Goal: Task Accomplishment & Management: Complete application form

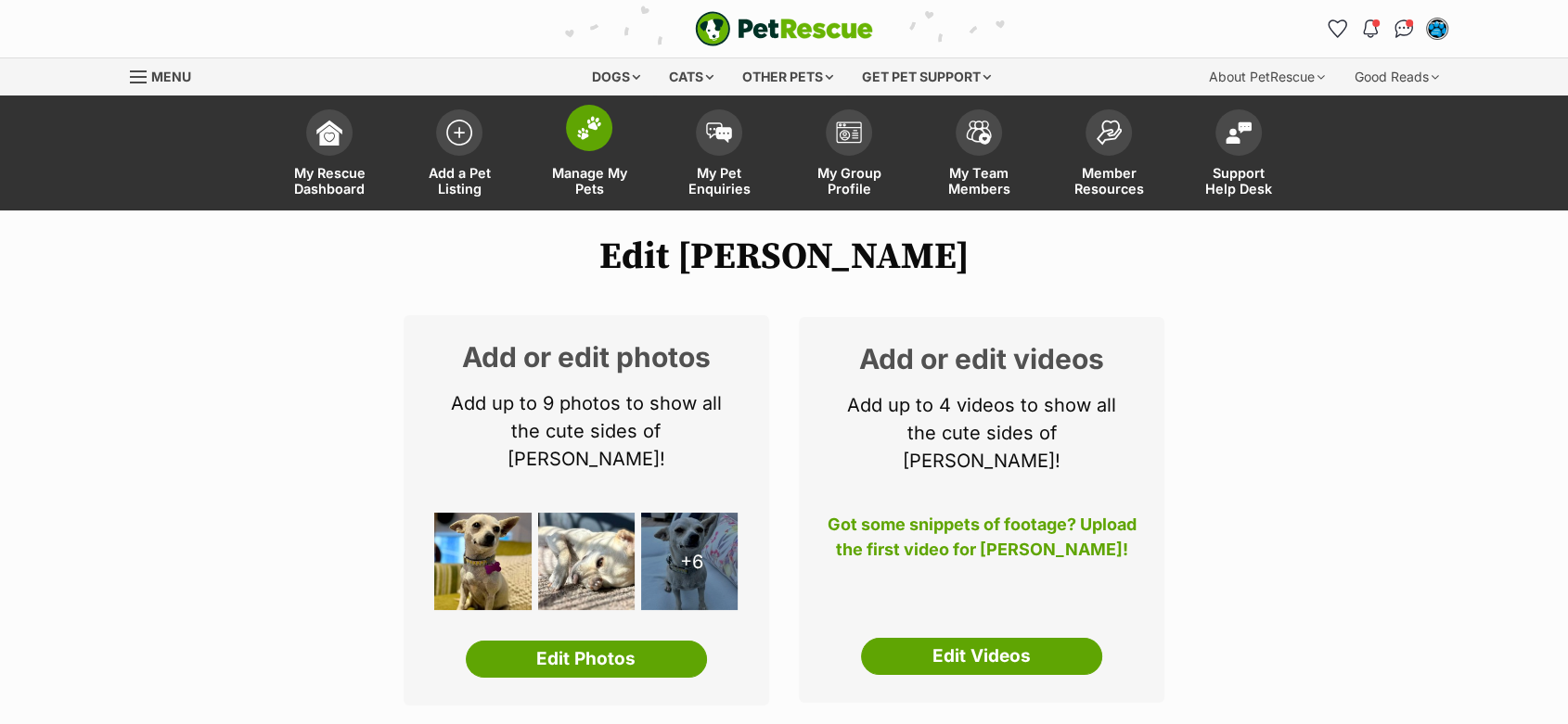
click at [585, 128] on img at bounding box center [588, 128] width 26 height 24
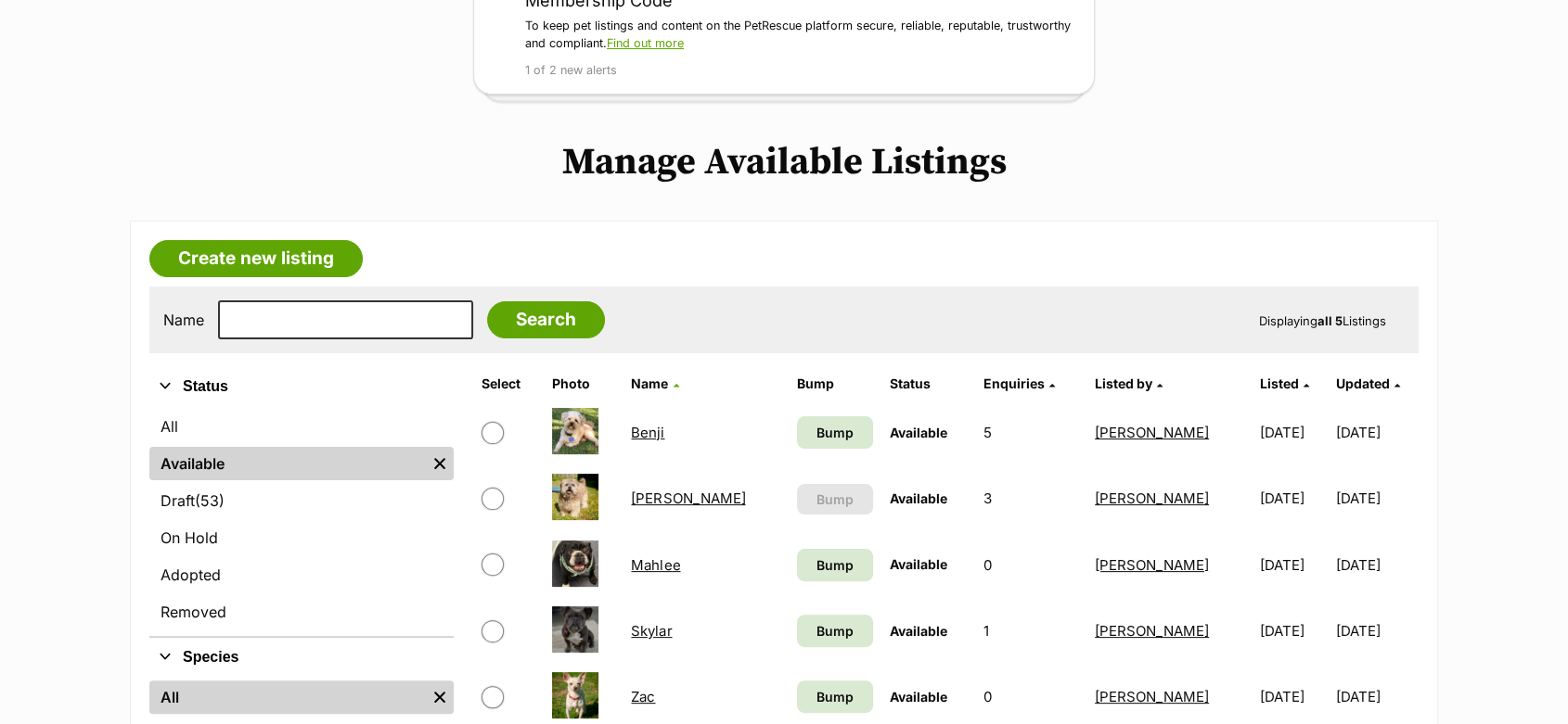
scroll to position [103, 0]
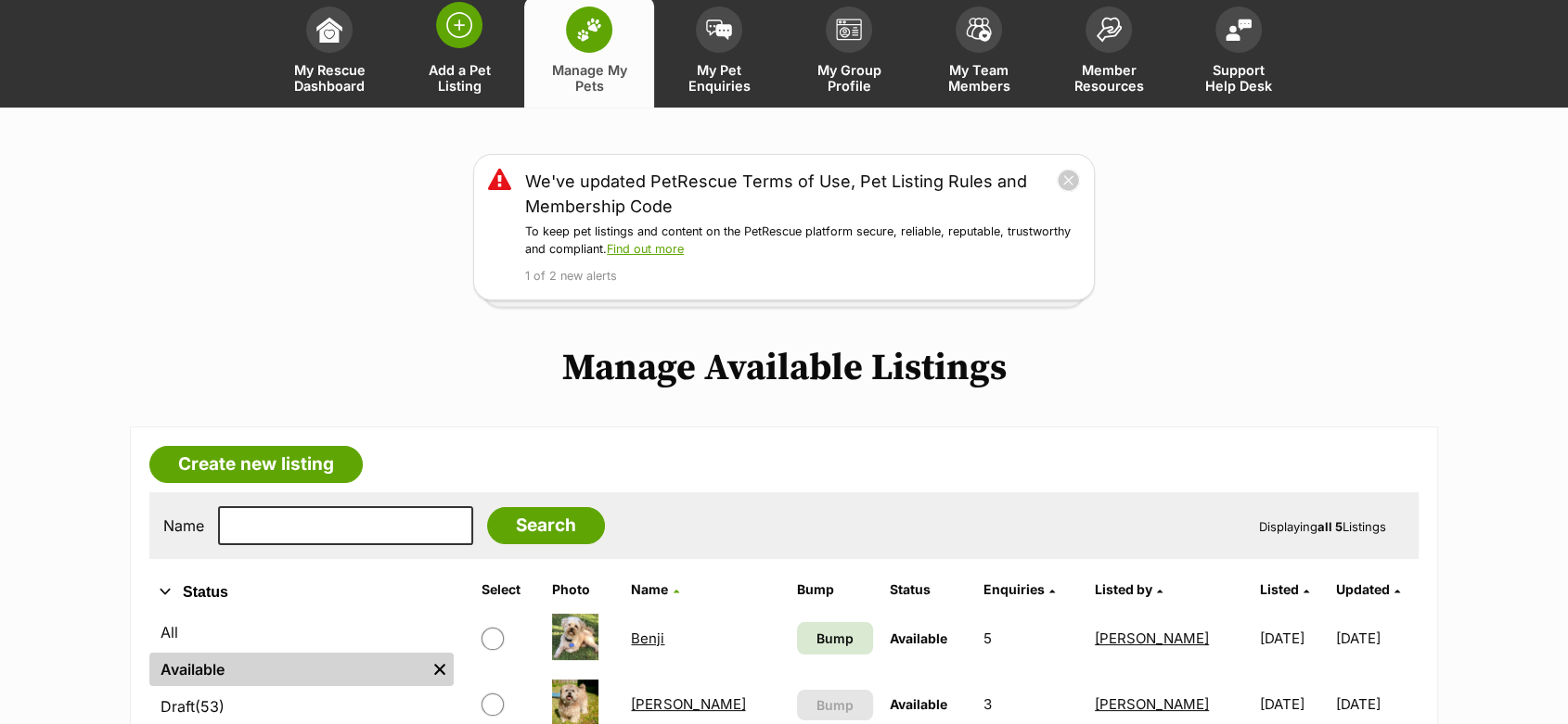
click at [466, 25] on img at bounding box center [458, 24] width 26 height 26
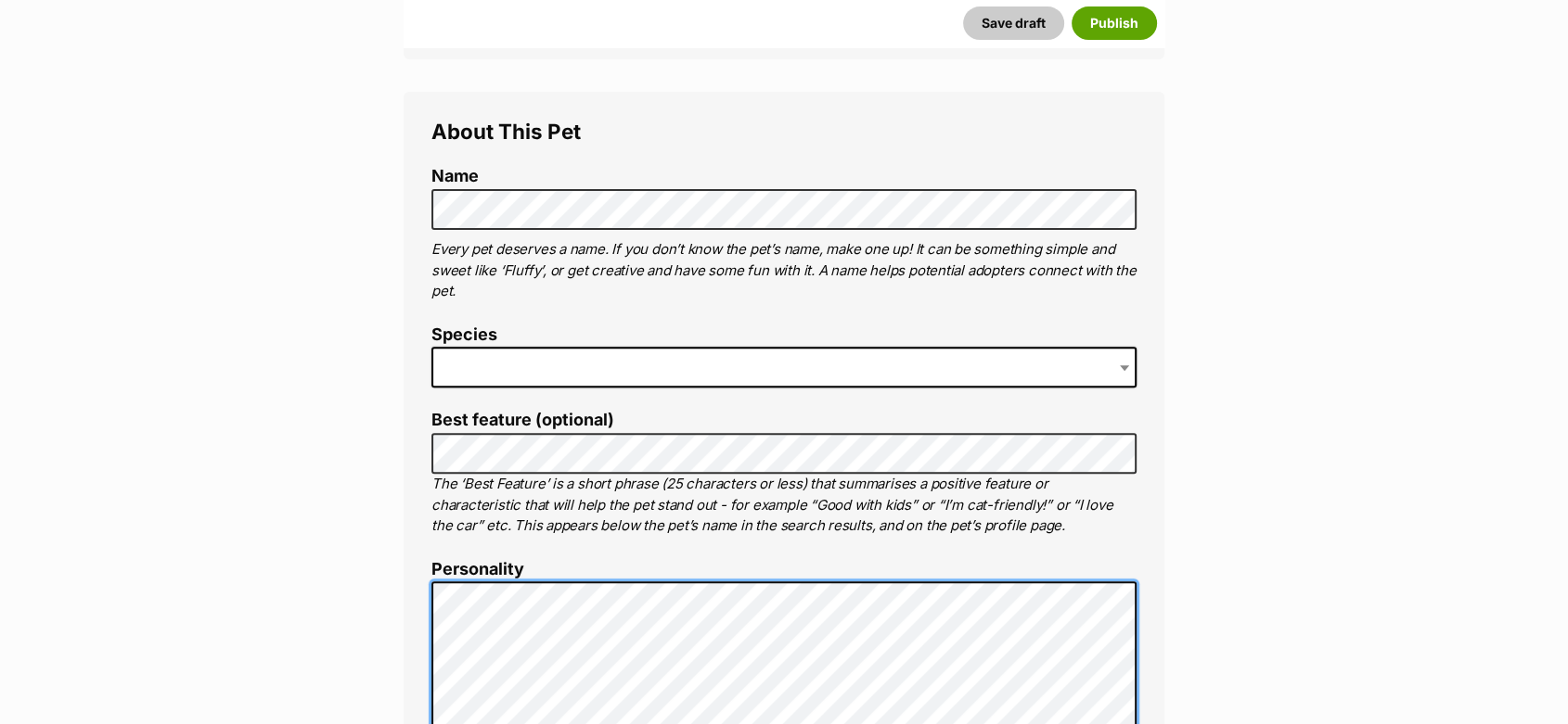
scroll to position [570, 0]
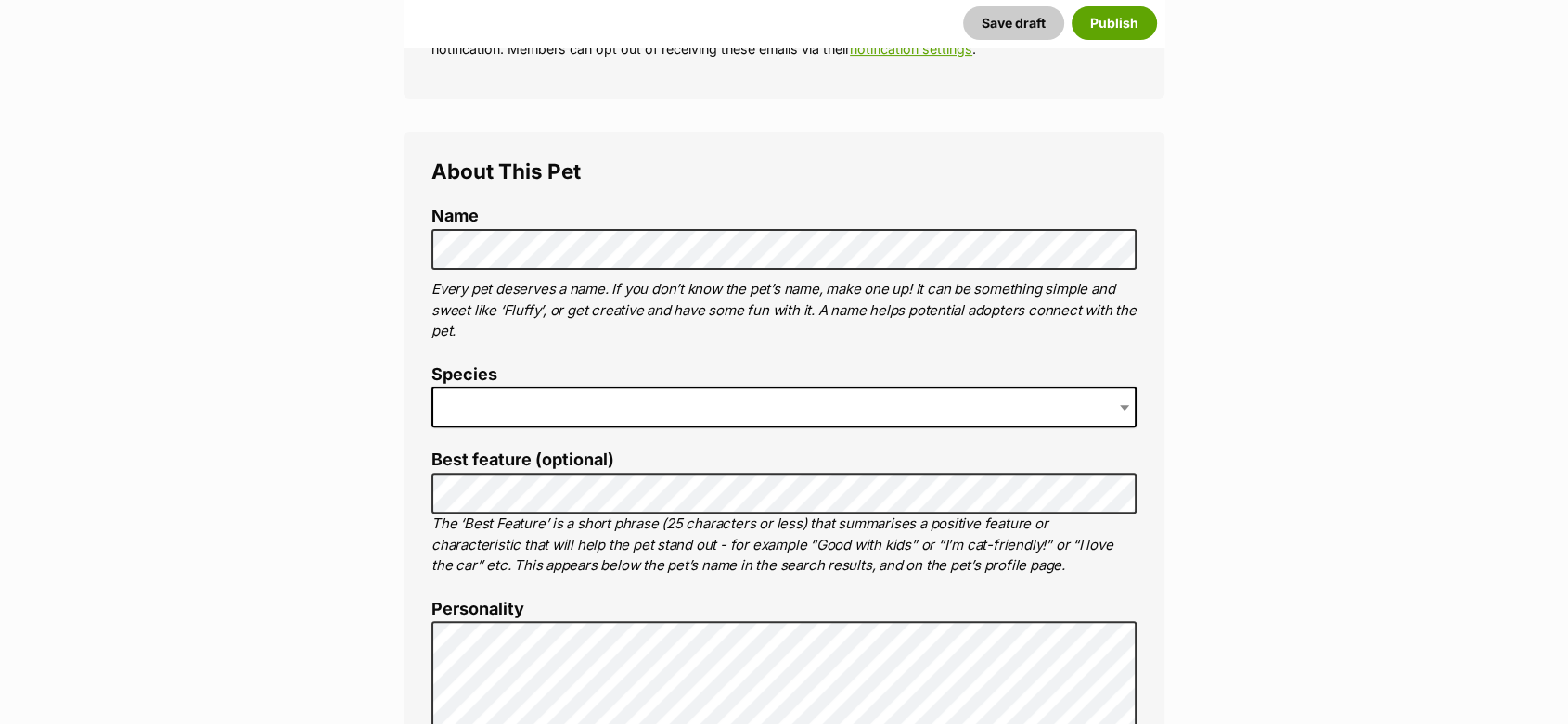
click at [475, 400] on span at bounding box center [783, 407] width 705 height 41
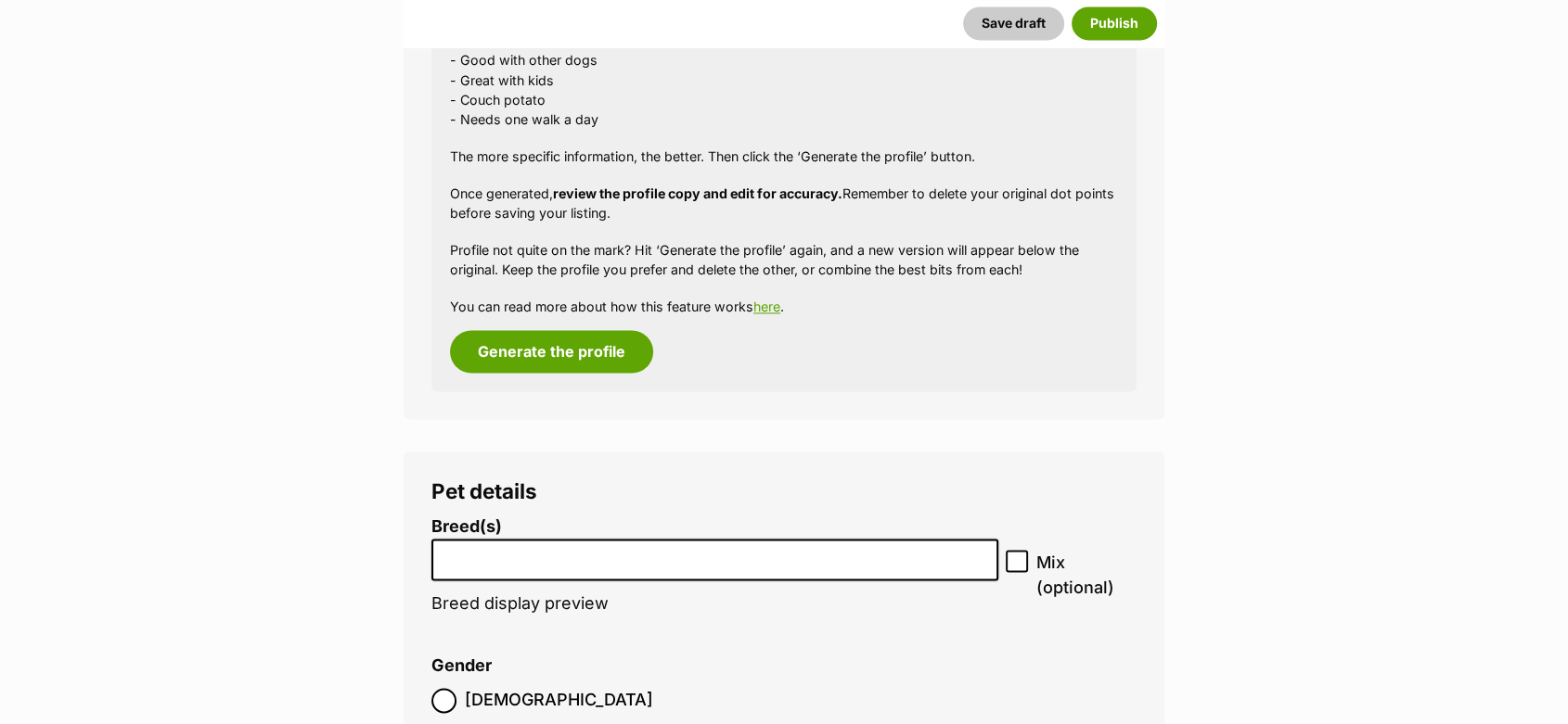
scroll to position [2835, 0]
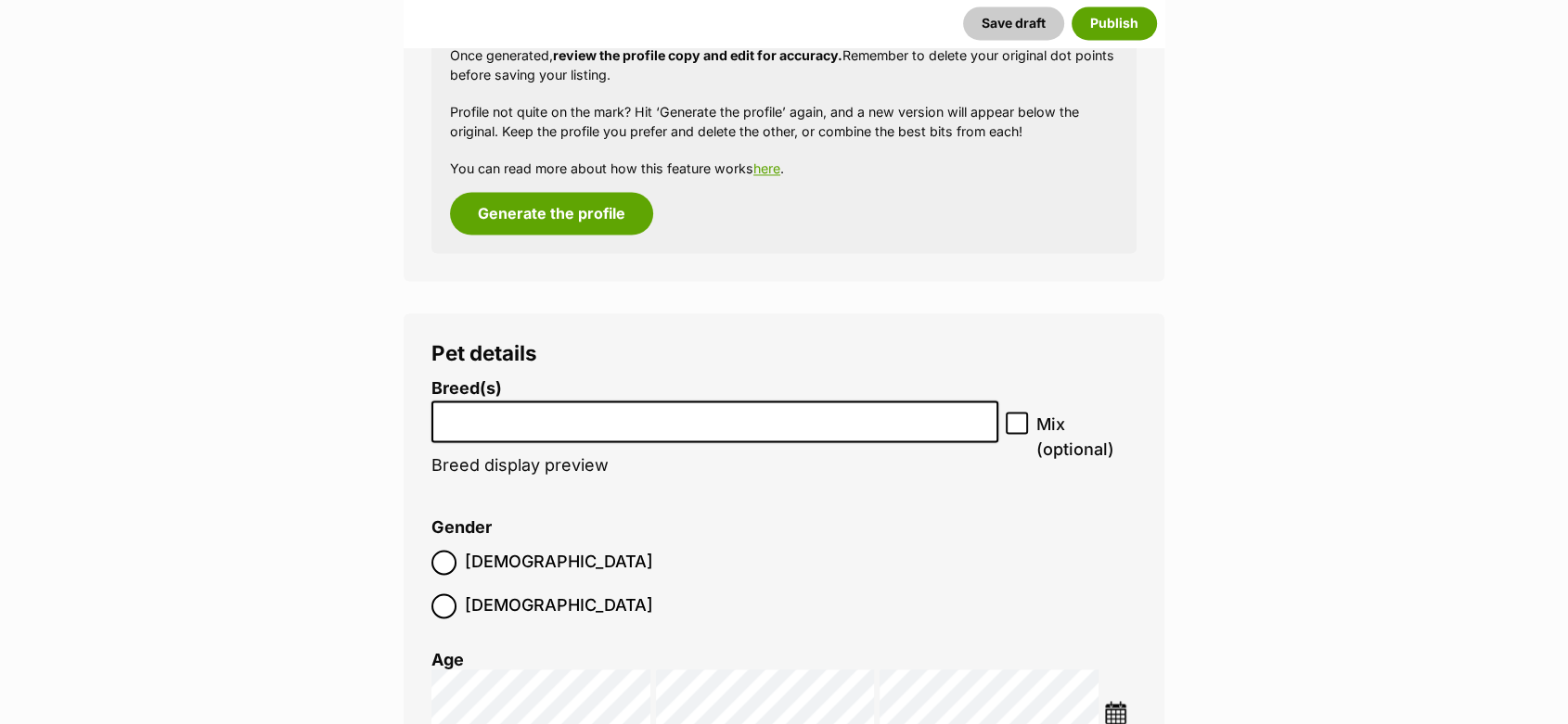
click at [579, 424] on input "search" at bounding box center [715, 417] width 554 height 20
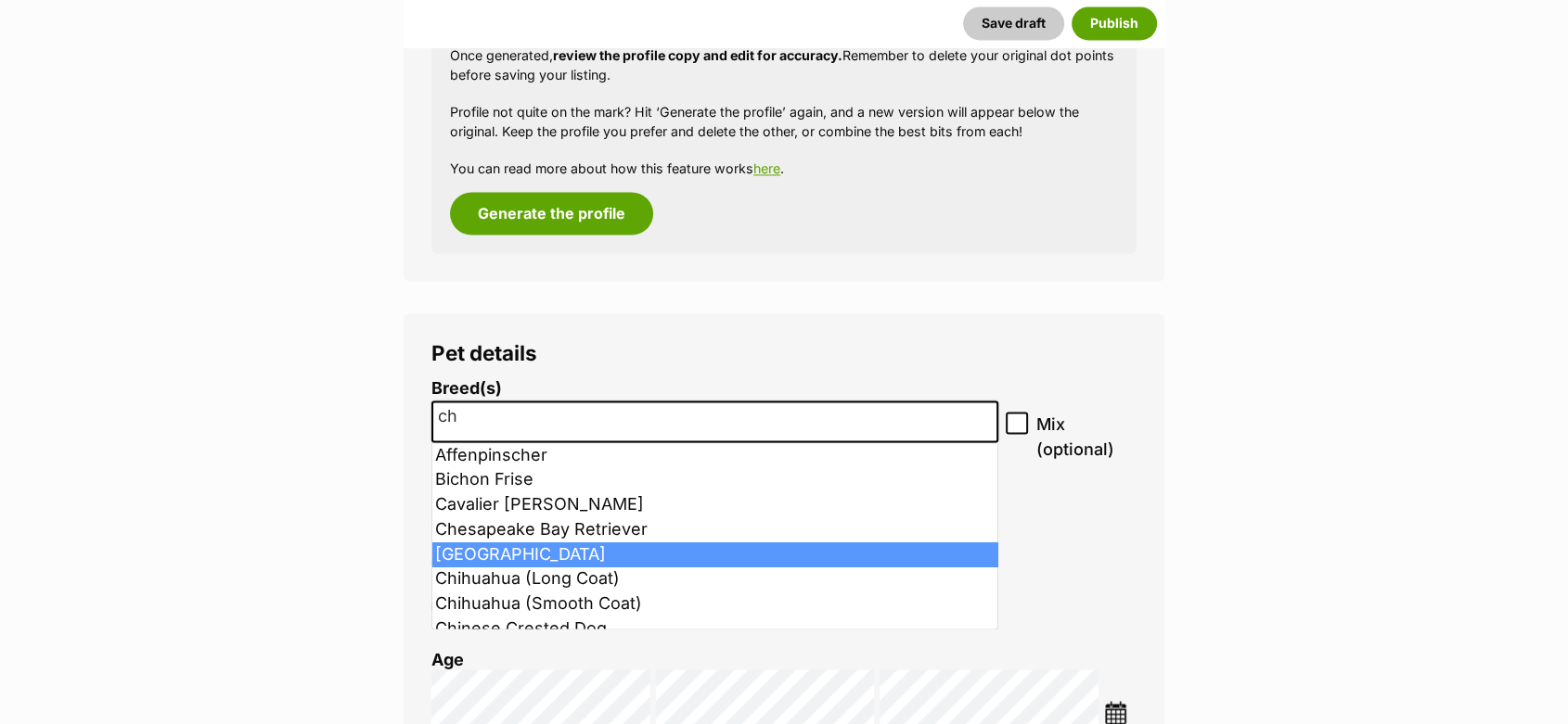
type input "ch"
select select "59"
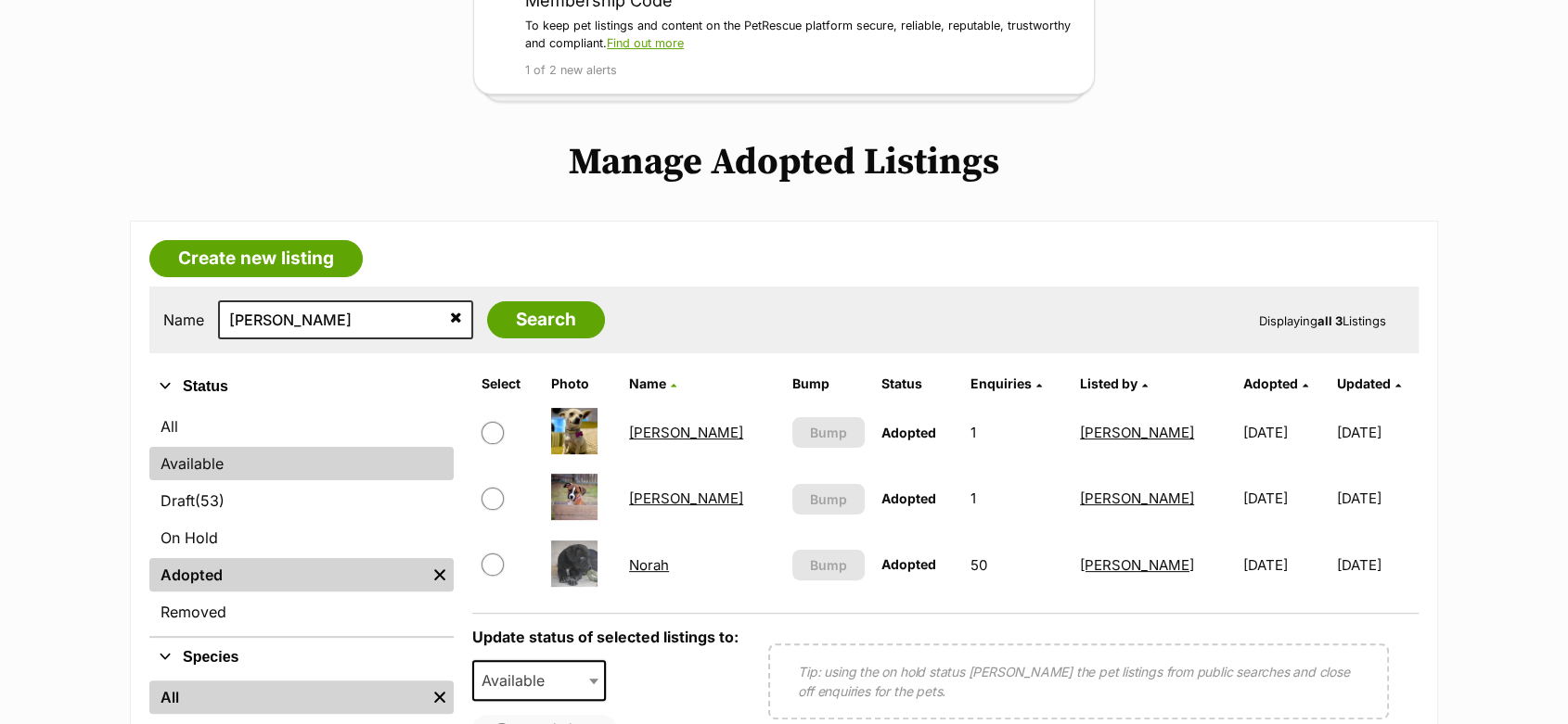
click at [224, 465] on link "Available" at bounding box center [301, 463] width 304 height 33
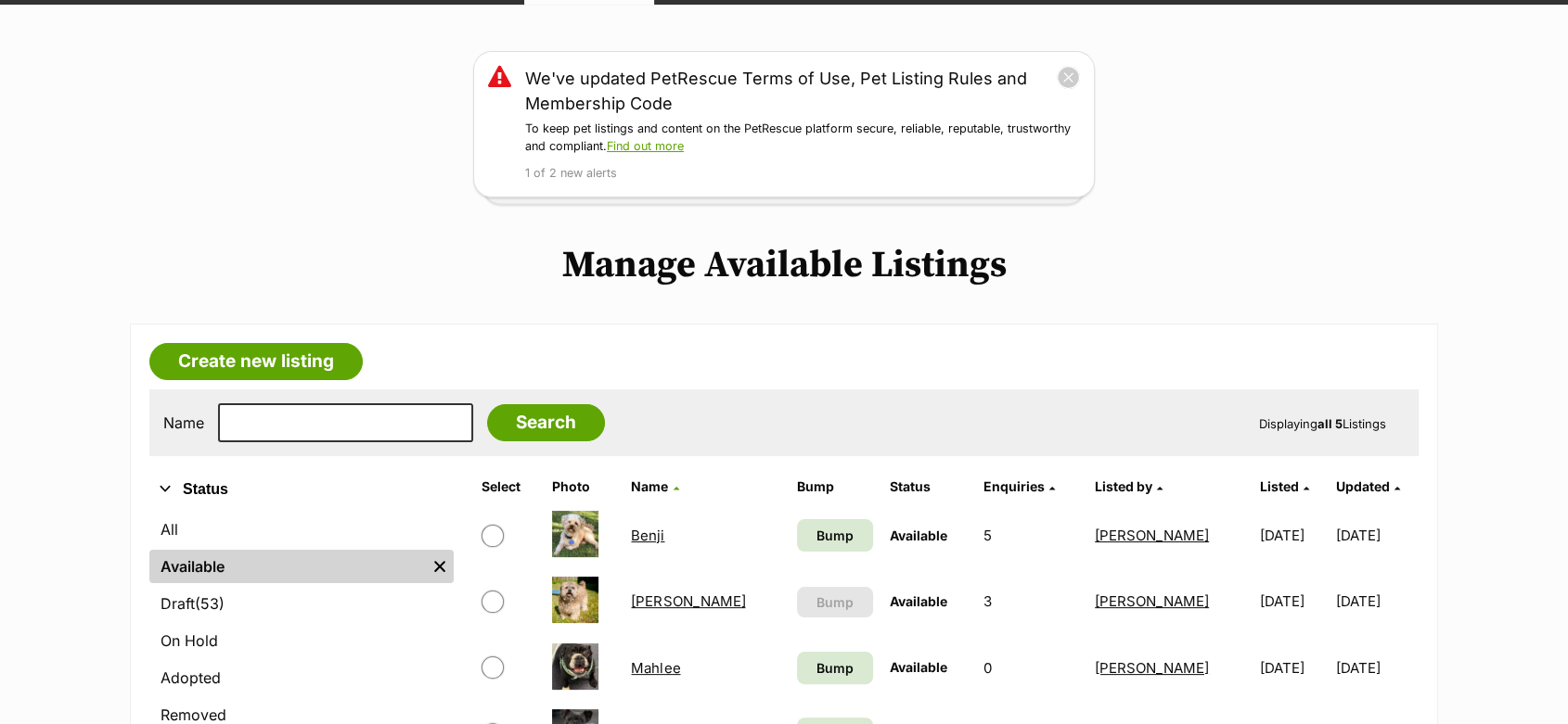
click at [662, 599] on link "[PERSON_NAME]" at bounding box center [687, 601] width 114 height 18
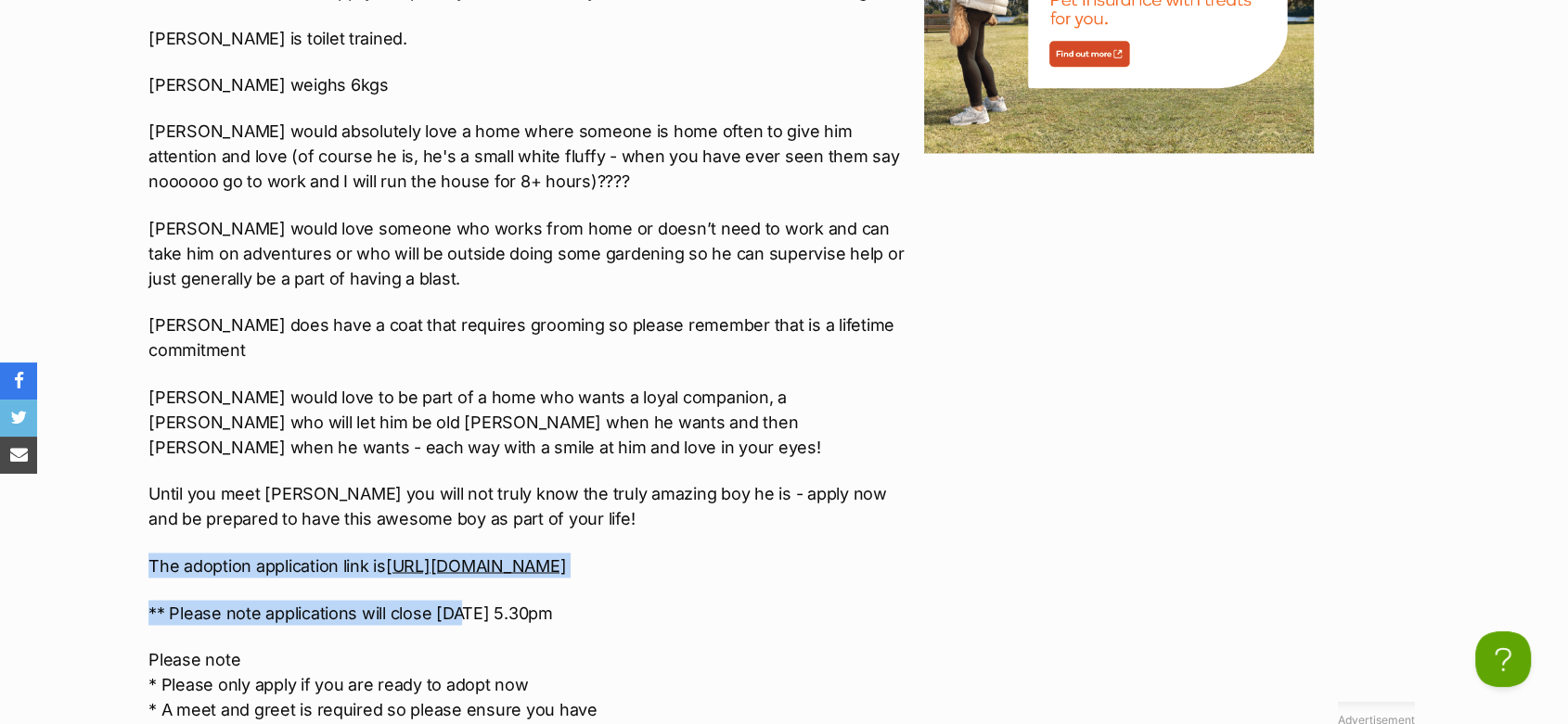
drag, startPoint x: 134, startPoint y: 491, endPoint x: 529, endPoint y: 503, distance: 395.2
click at [529, 503] on div "Upload Videos About Charlie Charlie – how does one describe Charlie? Charlie is…" at bounding box center [522, 652] width 785 height 4047
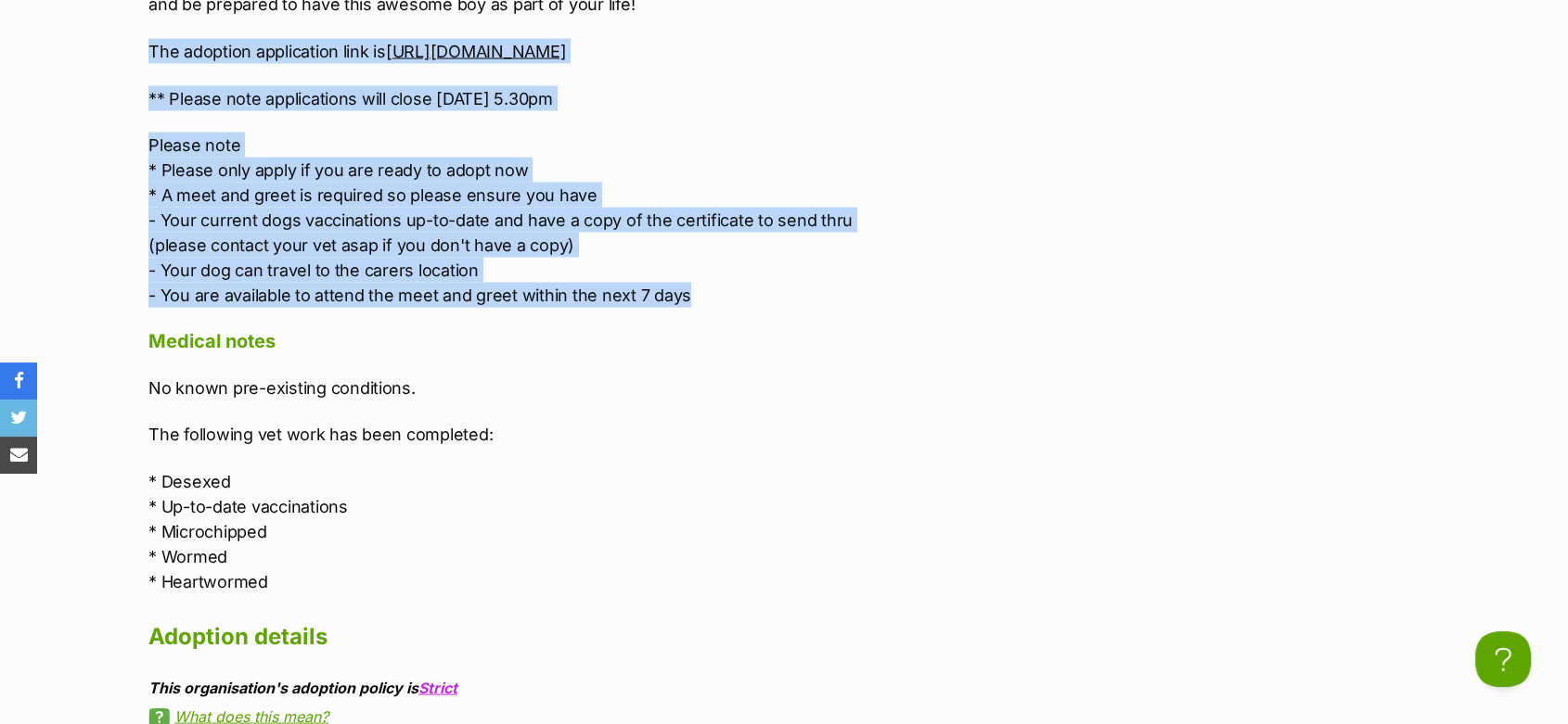
click at [704, 221] on p "Please note * Please only apply if you are ready to adopt now * A meet and gree…" at bounding box center [532, 219] width 766 height 175
copy div "The adoption application link is https://goo.gl/forms/PqpkCcE89ikDR2Lw1 ** Plea…"
